Goal: Information Seeking & Learning: Learn about a topic

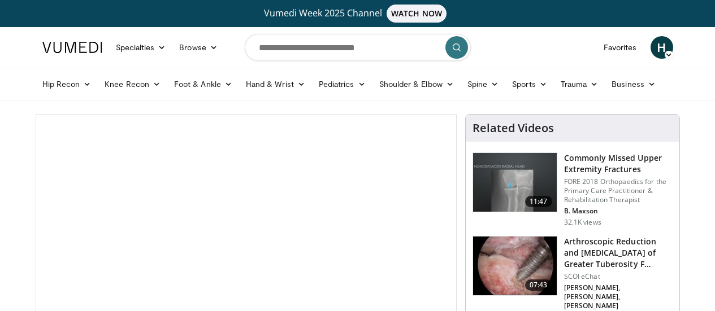
click at [50, 36] on link at bounding box center [72, 48] width 73 height 32
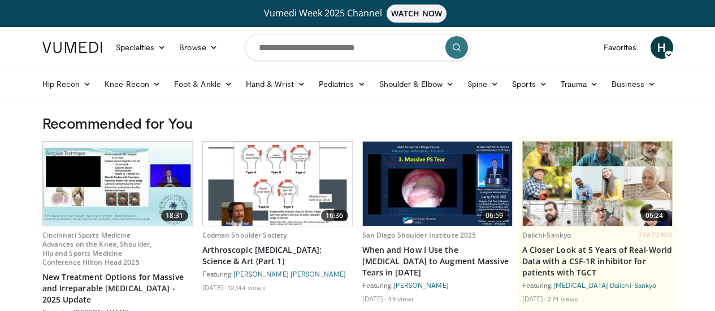
click at [452, 198] on img at bounding box center [438, 184] width 150 height 84
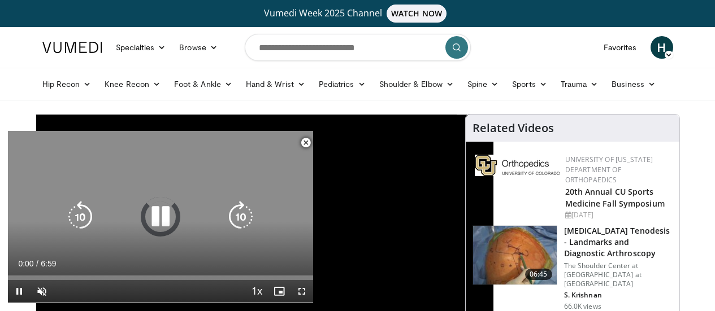
scroll to position [94, 0]
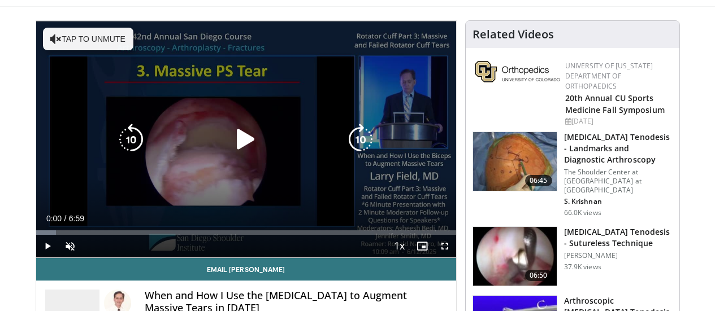
click at [235, 147] on icon "Video Player" at bounding box center [246, 140] width 32 height 32
click at [230, 147] on icon "Video Player" at bounding box center [246, 140] width 32 height 32
click at [243, 155] on icon "Video Player" at bounding box center [246, 140] width 32 height 32
click at [239, 147] on icon "Video Player" at bounding box center [246, 140] width 32 height 32
click at [234, 155] on icon "Video Player" at bounding box center [246, 140] width 32 height 32
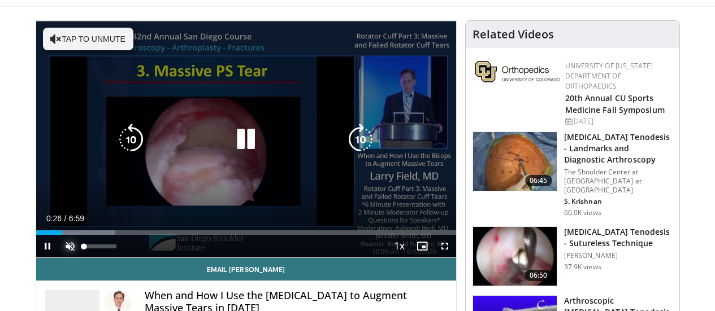
click at [59, 258] on span "Video Player" at bounding box center [70, 246] width 23 height 23
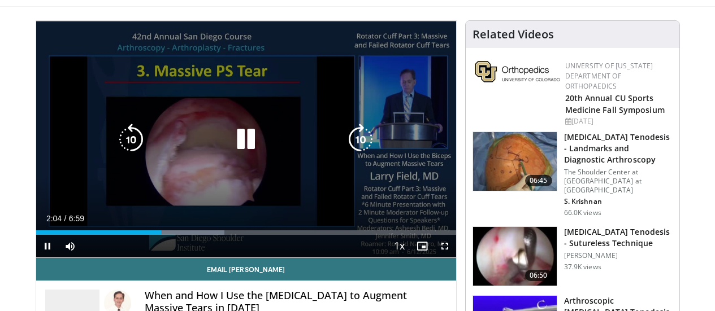
click at [240, 150] on icon "Video Player" at bounding box center [246, 140] width 32 height 32
drag, startPoint x: 238, startPoint y: 153, endPoint x: 244, endPoint y: 193, distance: 41.1
click at [238, 153] on icon "Video Player" at bounding box center [246, 140] width 32 height 32
click at [230, 153] on icon "Video Player" at bounding box center [246, 140] width 32 height 32
click at [234, 147] on icon "Video Player" at bounding box center [246, 140] width 32 height 32
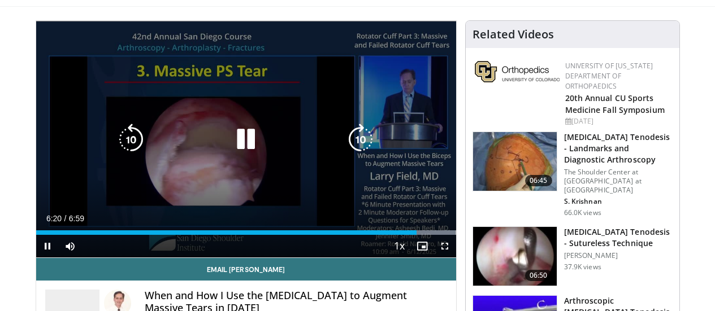
click at [238, 146] on icon "Video Player" at bounding box center [246, 140] width 32 height 32
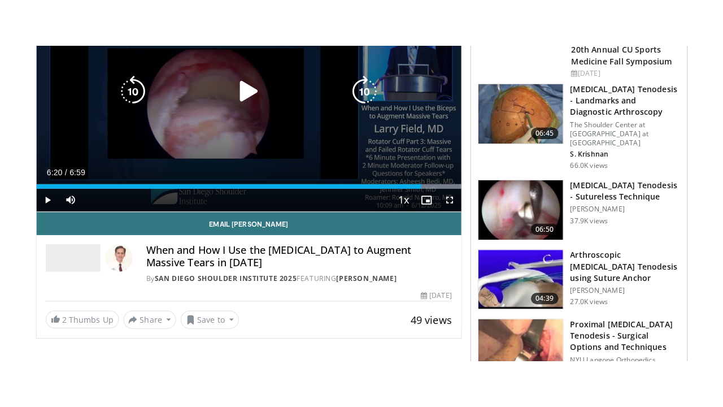
scroll to position [0, 0]
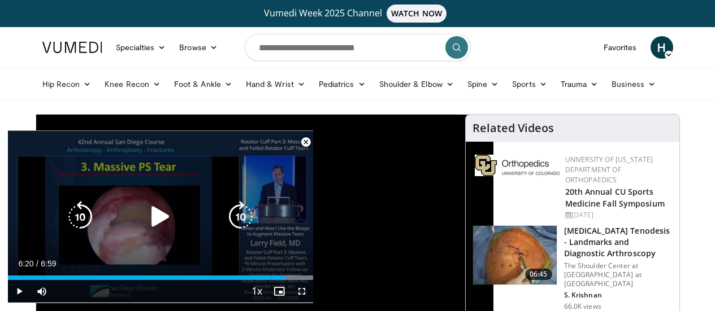
click at [166, 210] on icon "Video Player" at bounding box center [161, 217] width 32 height 32
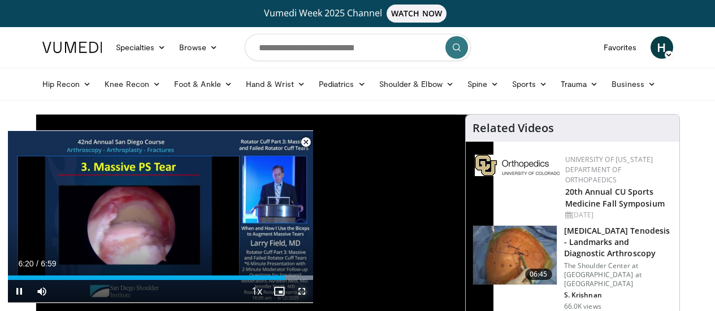
click at [299, 291] on span "Video Player" at bounding box center [301, 291] width 23 height 23
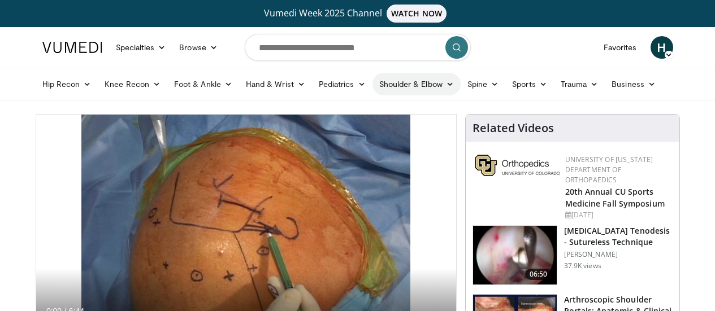
click at [446, 83] on icon at bounding box center [450, 84] width 8 height 8
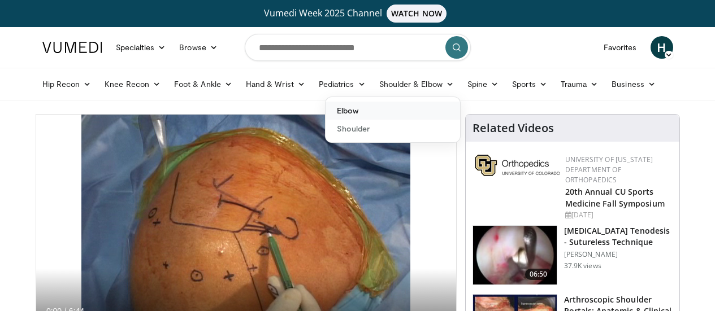
click at [325, 108] on link "Elbow" at bounding box center [392, 111] width 134 height 18
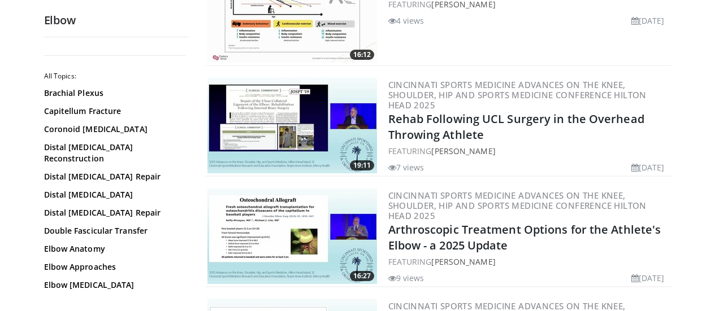
scroll to position [282, 0]
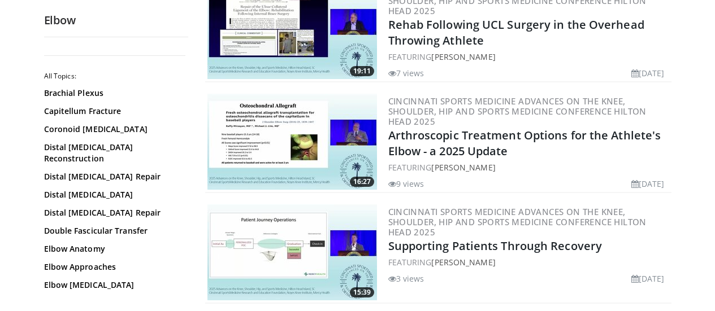
click at [452, 178] on div "9 views [DATE]" at bounding box center [528, 184] width 281 height 12
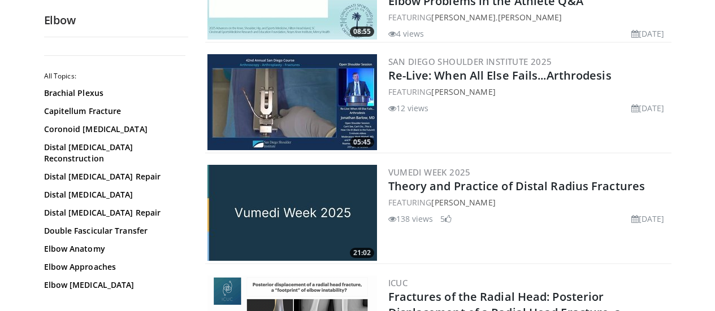
scroll to position [1318, 0]
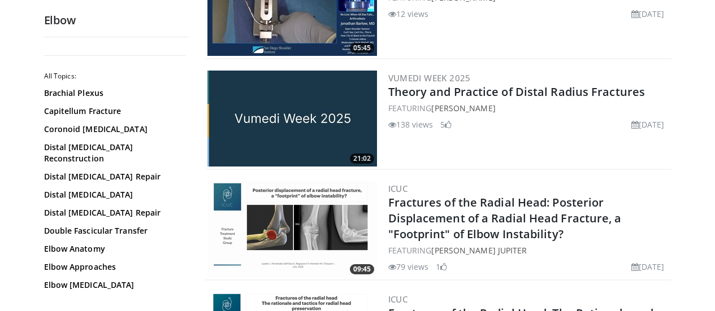
click at [477, 255] on div "ICUC [MEDICAL_DATA] of the Radial Head: Posterior Displacement of a [MEDICAL_DA…" at bounding box center [528, 229] width 281 height 96
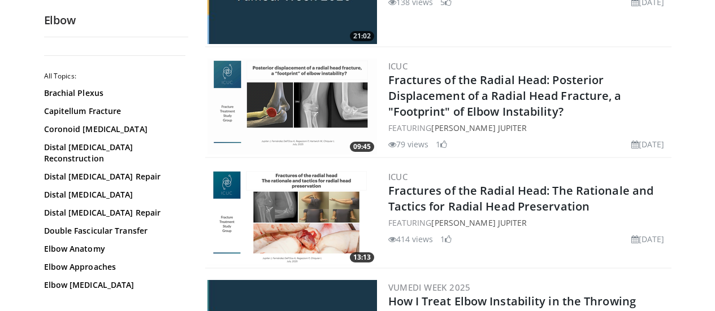
scroll to position [1412, 0]
